Goal: Communication & Community: Answer question/provide support

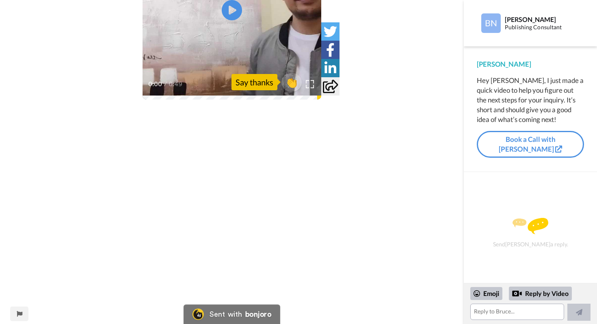
scroll to position [275, 0]
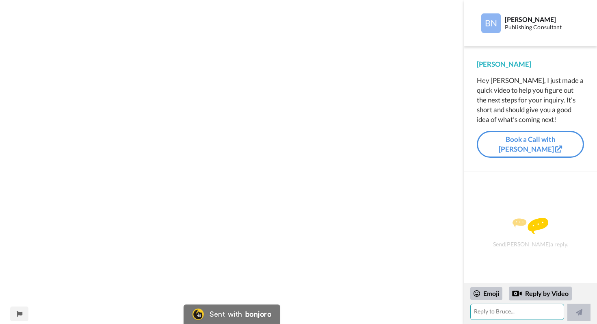
click at [482, 310] on textarea at bounding box center [517, 311] width 94 height 16
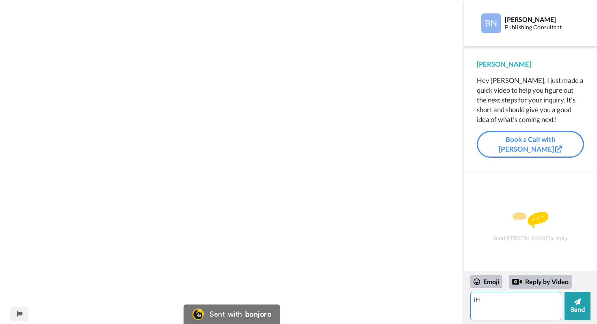
type textarea "l"
type textarea "Hi [PERSON_NAME]"
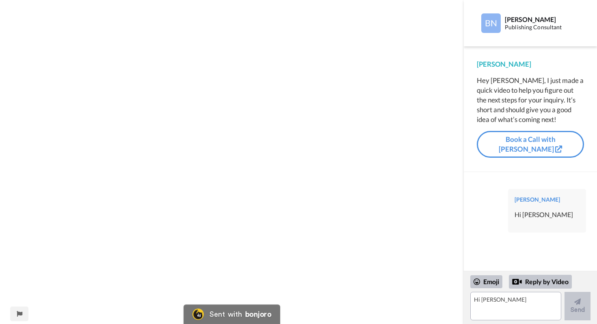
click at [465, 323] on div "Emoji Reply by Video Hi [PERSON_NAME]" at bounding box center [530, 297] width 133 height 53
click at [486, 299] on textarea "Hi [PERSON_NAME]" at bounding box center [515, 306] width 91 height 28
type textarea "t"
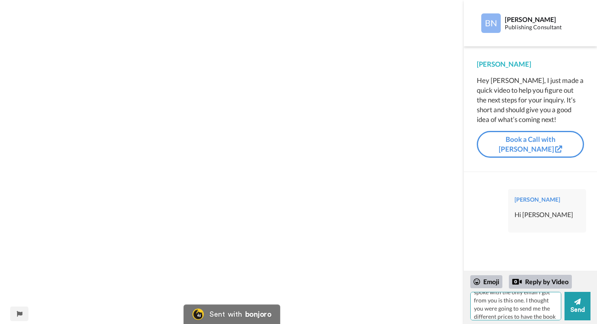
scroll to position [0, 0]
click at [550, 298] on textarea "This [PERSON_NAME] after i spoke with the only email i got from you is this one…" at bounding box center [515, 306] width 91 height 28
drag, startPoint x: 546, startPoint y: 292, endPoint x: 548, endPoint y: 301, distance: 9.2
click at [548, 301] on textarea "This [PERSON_NAME] after i spoke with the only email i got from you is this one…" at bounding box center [515, 306] width 91 height 28
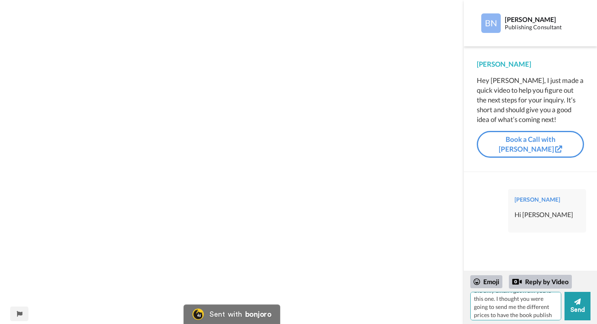
click at [530, 299] on textarea "you on our consultation call but the only email i got from you is this one. I t…" at bounding box center [515, 306] width 91 height 28
drag, startPoint x: 475, startPoint y: 314, endPoint x: 543, endPoint y: 312, distance: 67.8
click at [543, 312] on textarea "you on our consultation call but the only email i got from you is this one. I t…" at bounding box center [515, 306] width 91 height 28
click at [475, 297] on textarea "you on our consultation call but the only email i got from you is this one. I t…" at bounding box center [515, 306] width 91 height 28
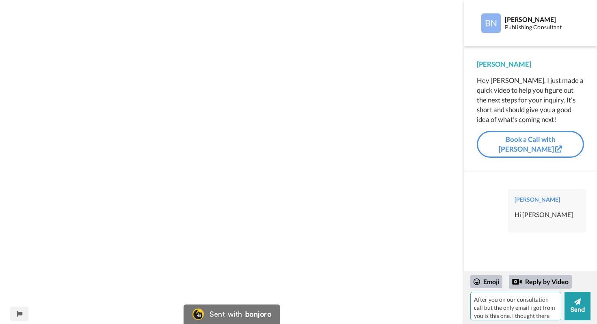
click at [506, 299] on textarea "After you on our consultation call but the only email i got from you is this on…" at bounding box center [515, 306] width 91 height 28
click at [549, 301] on textarea "After our consultation call but the only email i got from you is this one. I th…" at bounding box center [515, 306] width 91 height 28
click at [534, 307] on textarea "After our consultation call the only email i got from you is this one. I though…" at bounding box center [515, 306] width 91 height 28
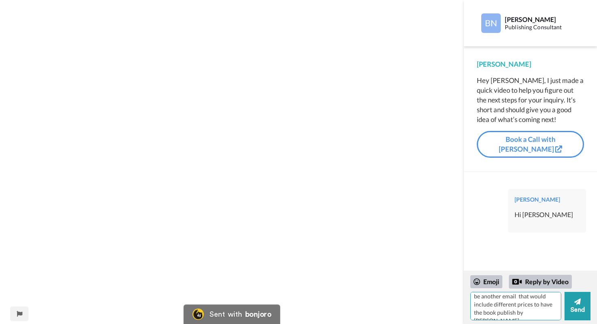
click at [553, 311] on textarea "After our consultation call the only email i got from you is this one. I though…" at bounding box center [515, 306] width 91 height 28
click at [524, 304] on textarea "After our consultation call the only email i got from you is this one. I though…" at bounding box center [515, 306] width 91 height 28
type textarea "After our consultation call the only email i got from you is this one. I though…"
click at [578, 308] on button "Send" at bounding box center [578, 306] width 26 height 28
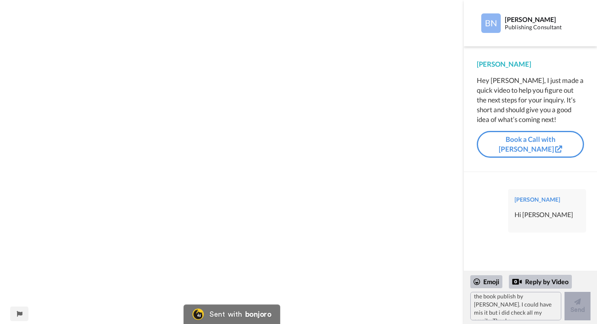
scroll to position [0, 0]
